Goal: Task Accomplishment & Management: Manage account settings

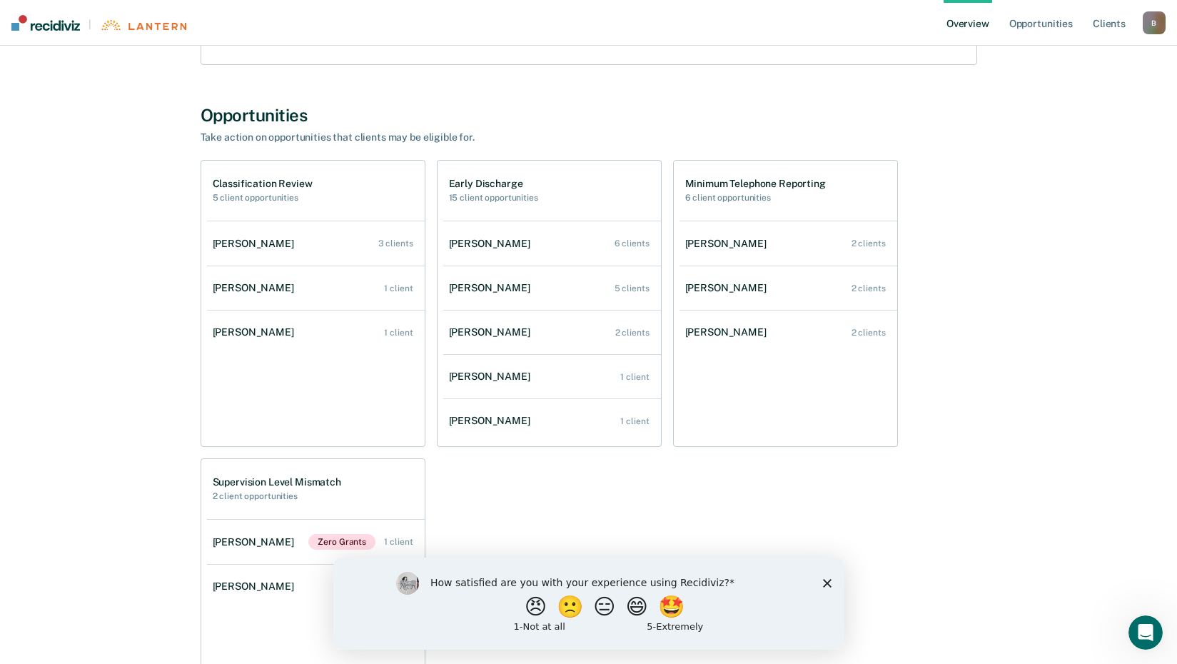
scroll to position [285, 0]
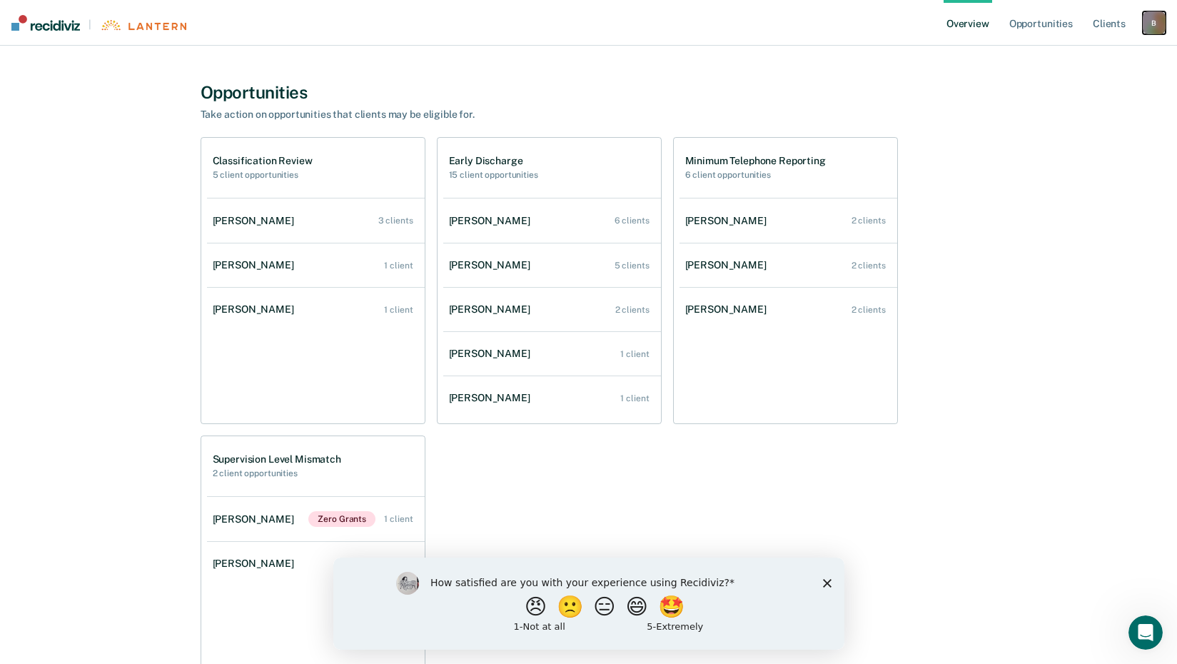
click at [1156, 22] on div "B" at bounding box center [1153, 22] width 23 height 23
click at [1053, 95] on link "Log Out" at bounding box center [1096, 92] width 115 height 12
